Goal: Information Seeking & Learning: Find specific fact

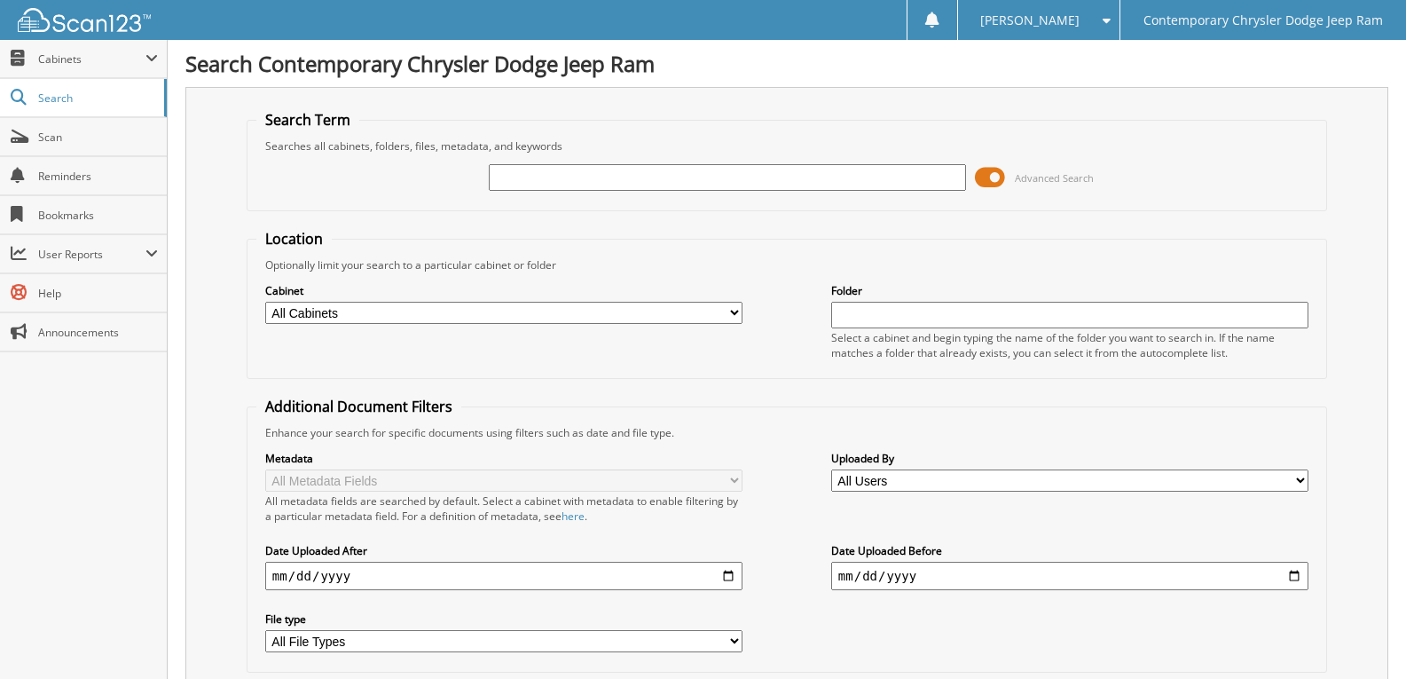
type input "N"
type input "78-2918"
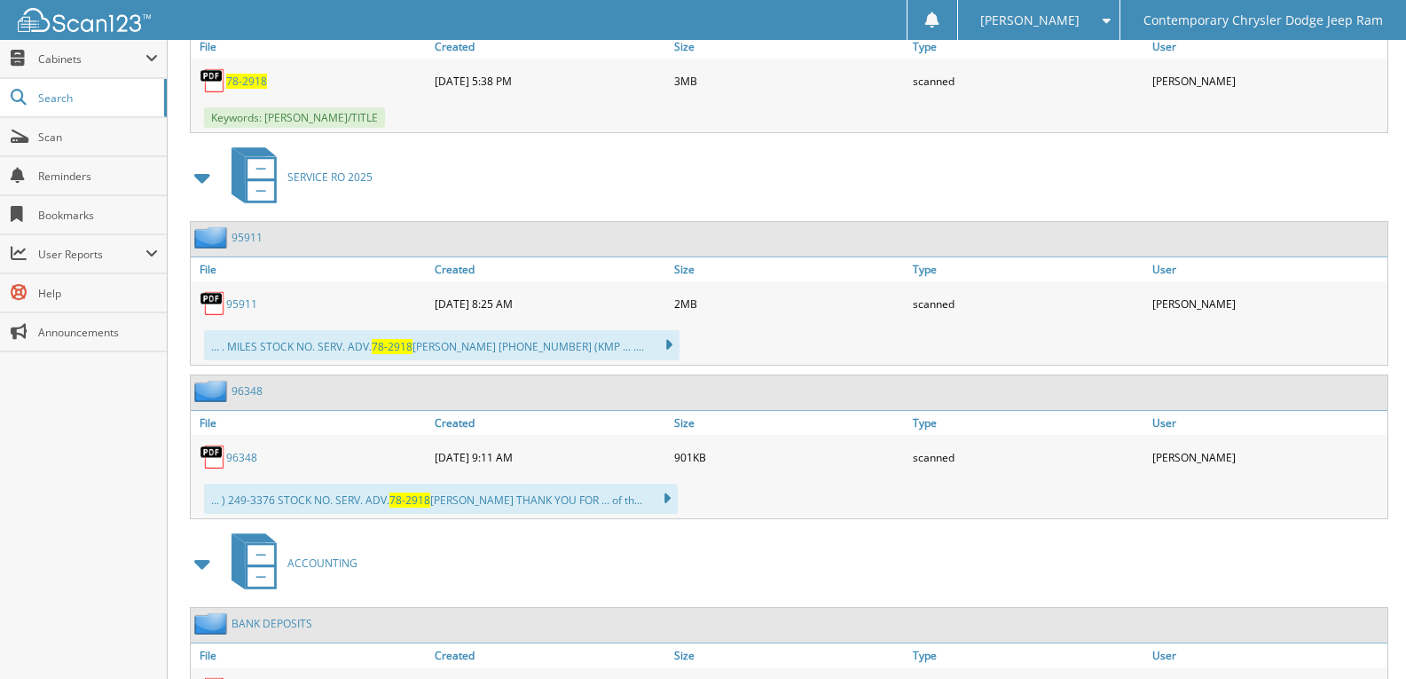
scroll to position [887, 0]
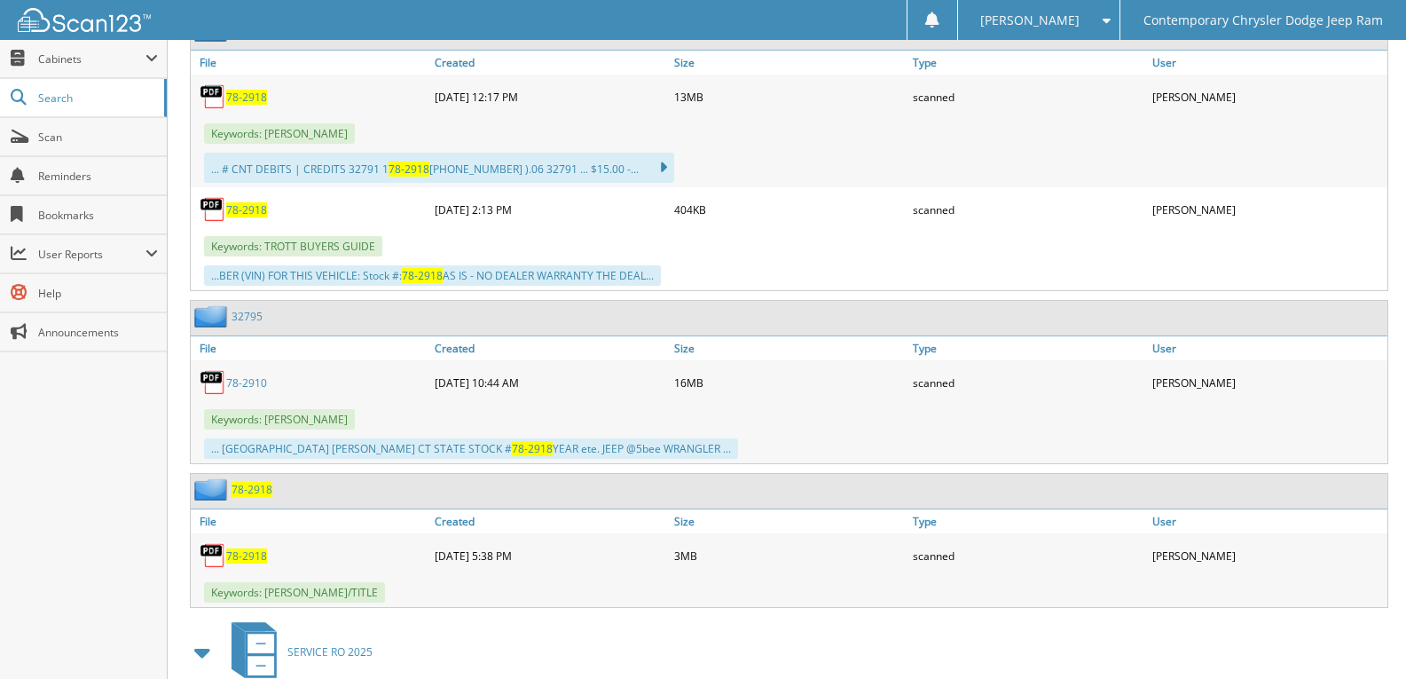
click at [237, 551] on span "78-2918" at bounding box center [246, 555] width 41 height 15
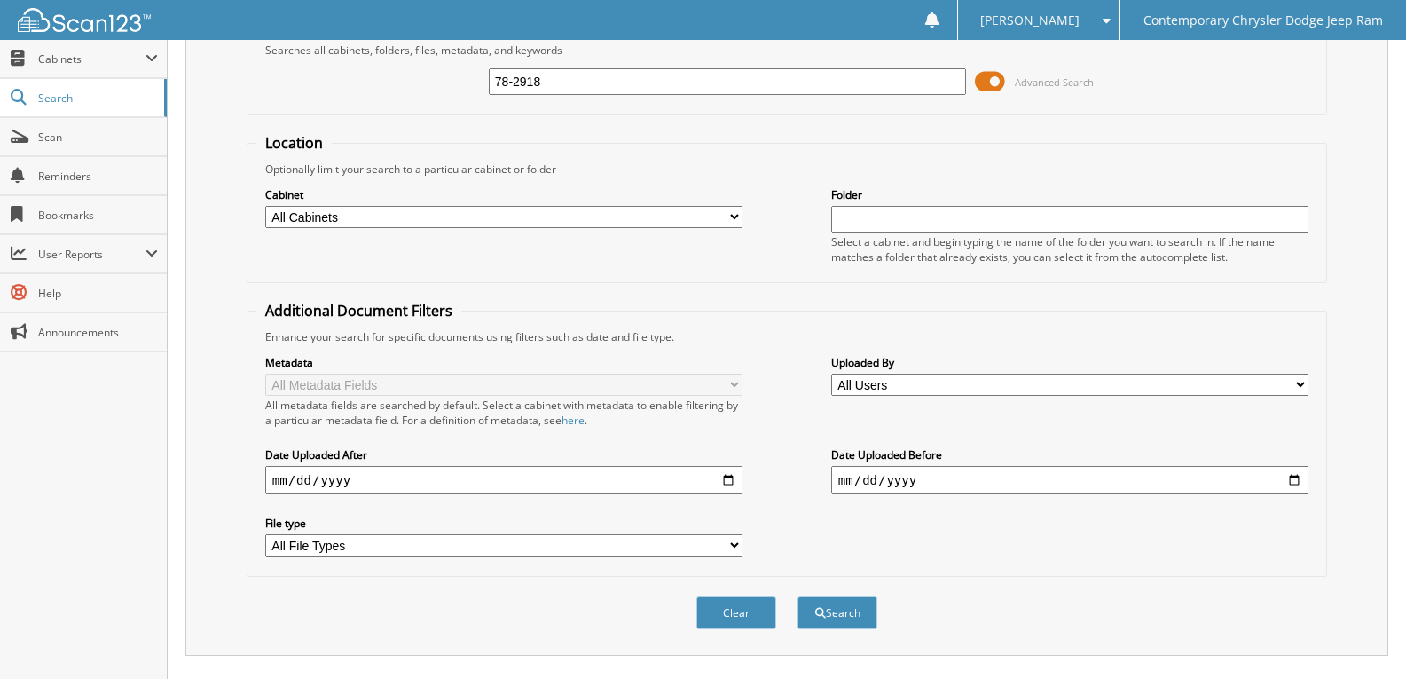
scroll to position [0, 0]
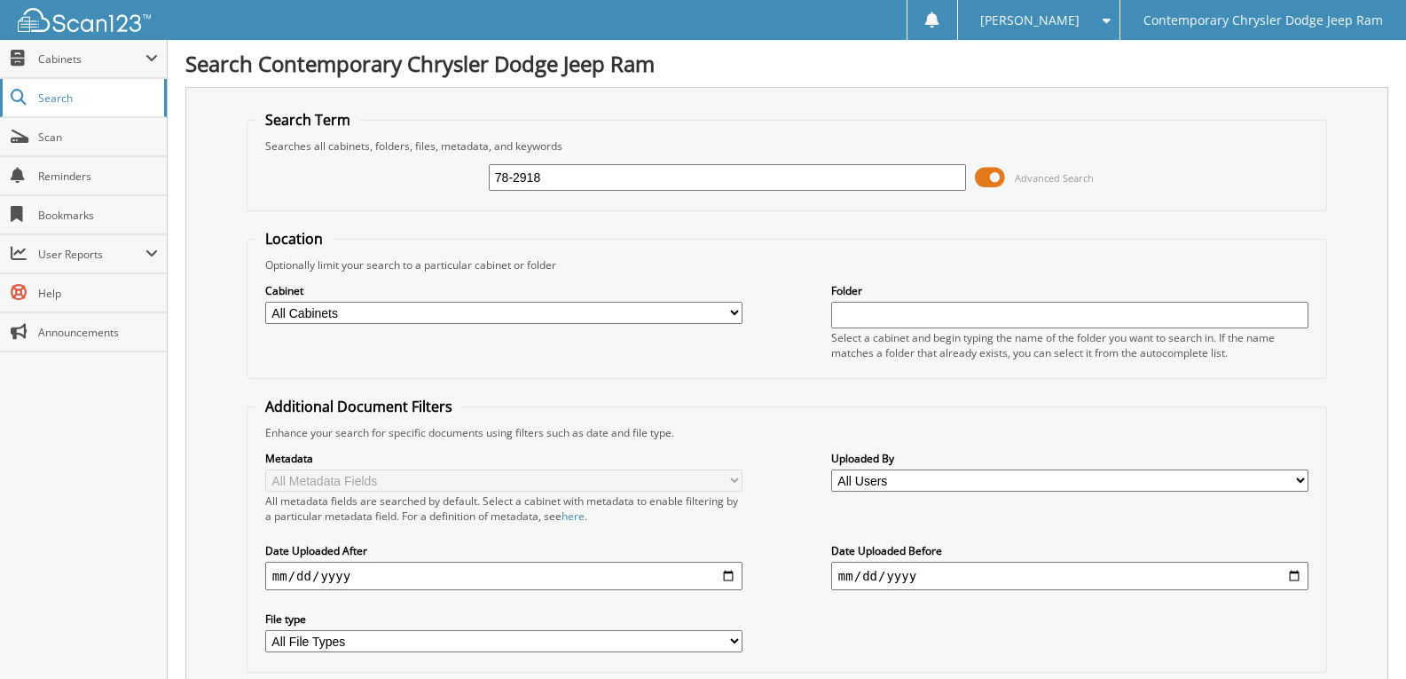
type input "DOSKCOIL"
click at [294, 115] on fieldset "Search Term Searches all cabinets, folders, files, metadata, and keywords DOSKC…" at bounding box center [787, 160] width 1081 height 101
type input "[PERSON_NAME]"
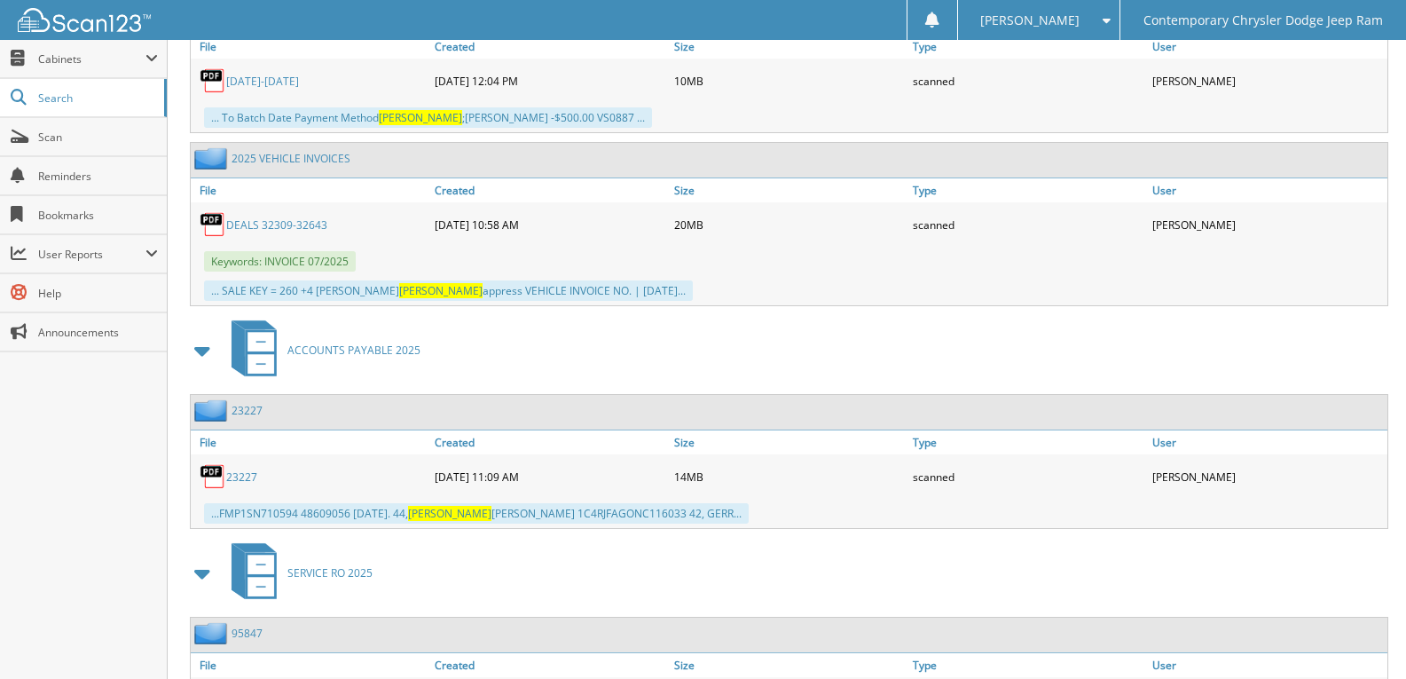
scroll to position [2218, 0]
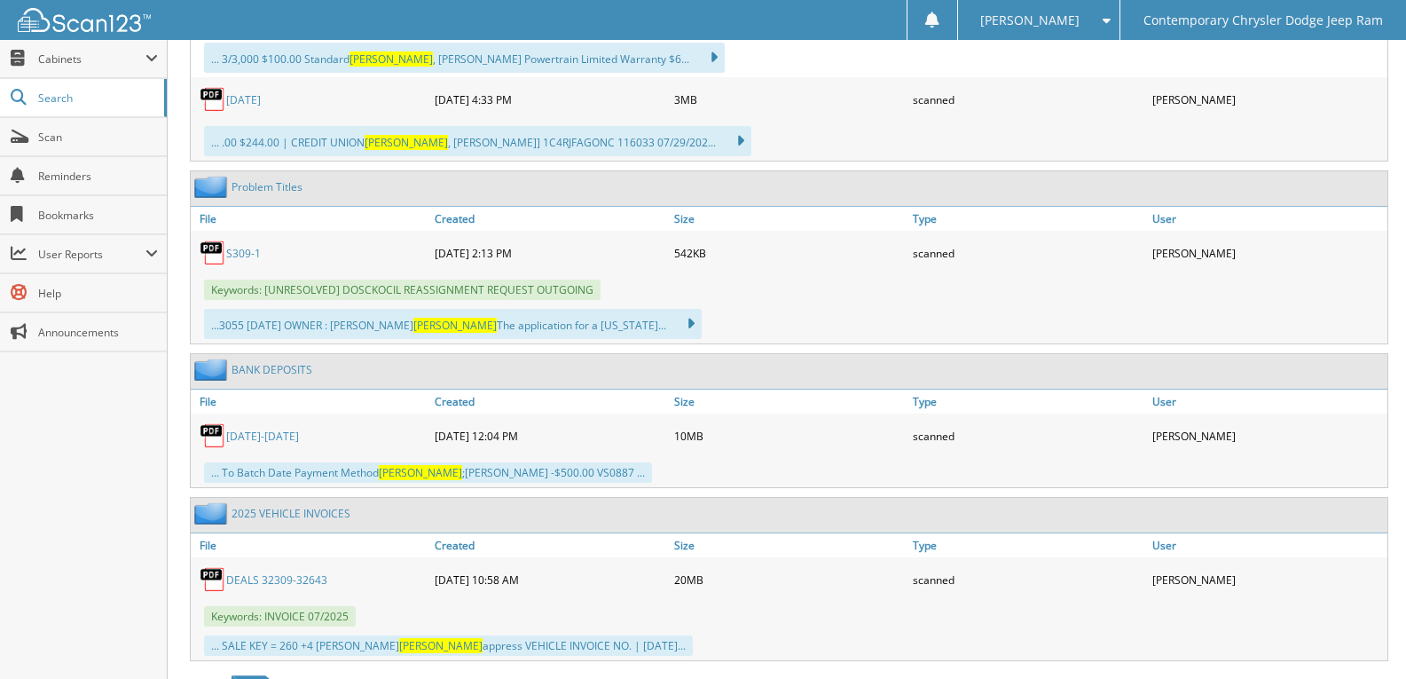
click at [251, 246] on link "S309-1" at bounding box center [243, 253] width 35 height 15
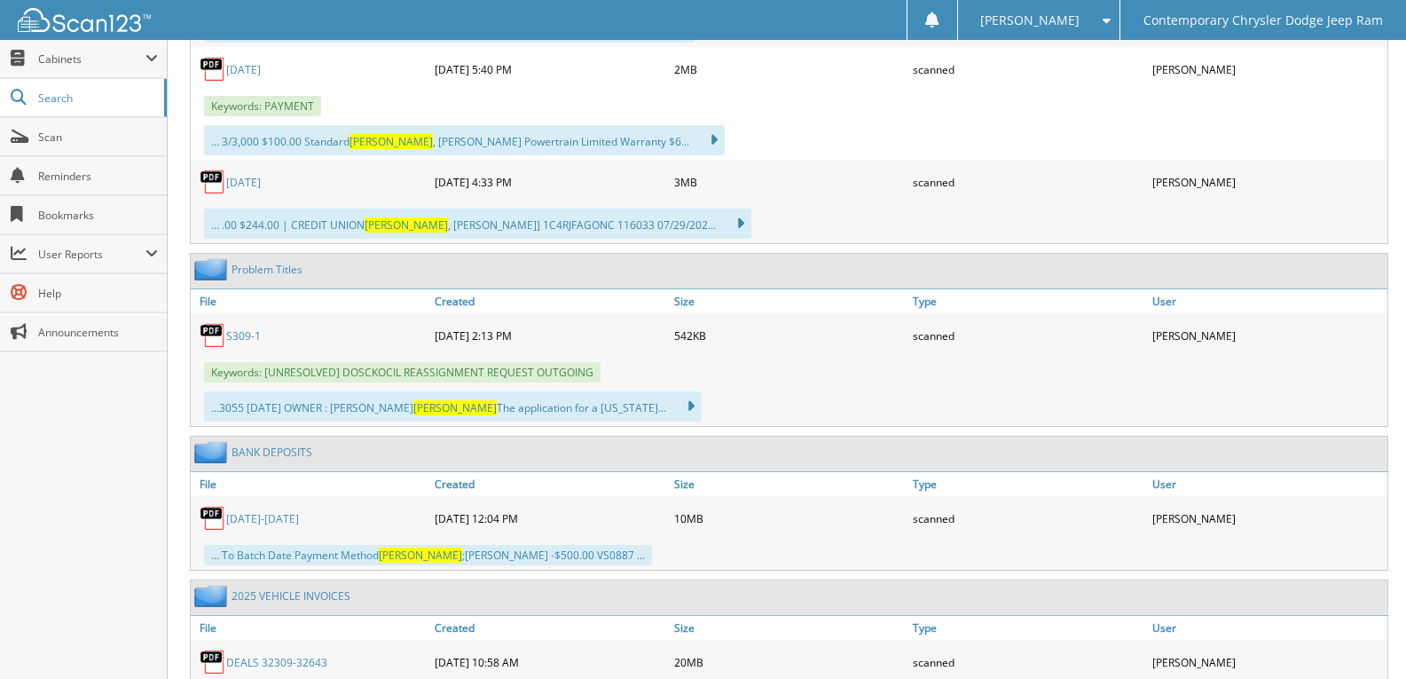
scroll to position [2041, 0]
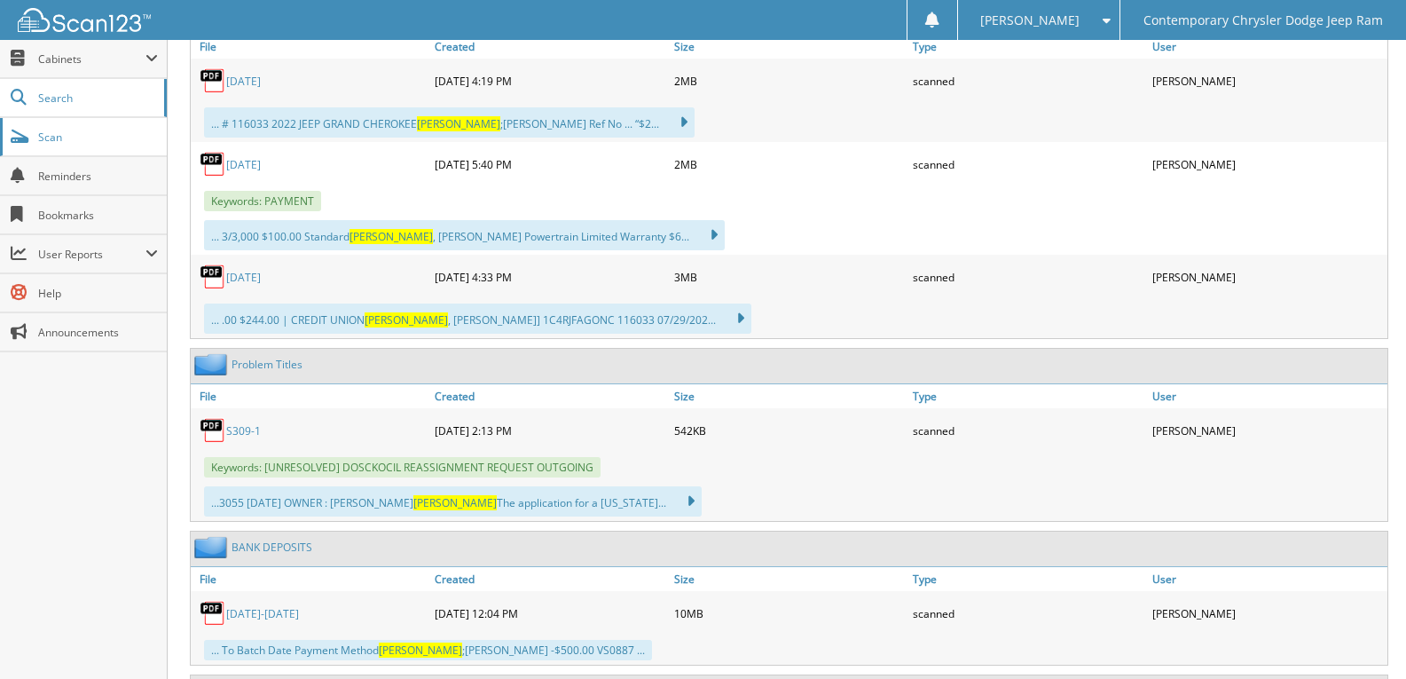
drag, startPoint x: 90, startPoint y: 131, endPoint x: 68, endPoint y: 134, distance: 21.5
click at [90, 131] on span "Scan" at bounding box center [98, 137] width 120 height 15
